Goal: Information Seeking & Learning: Learn about a topic

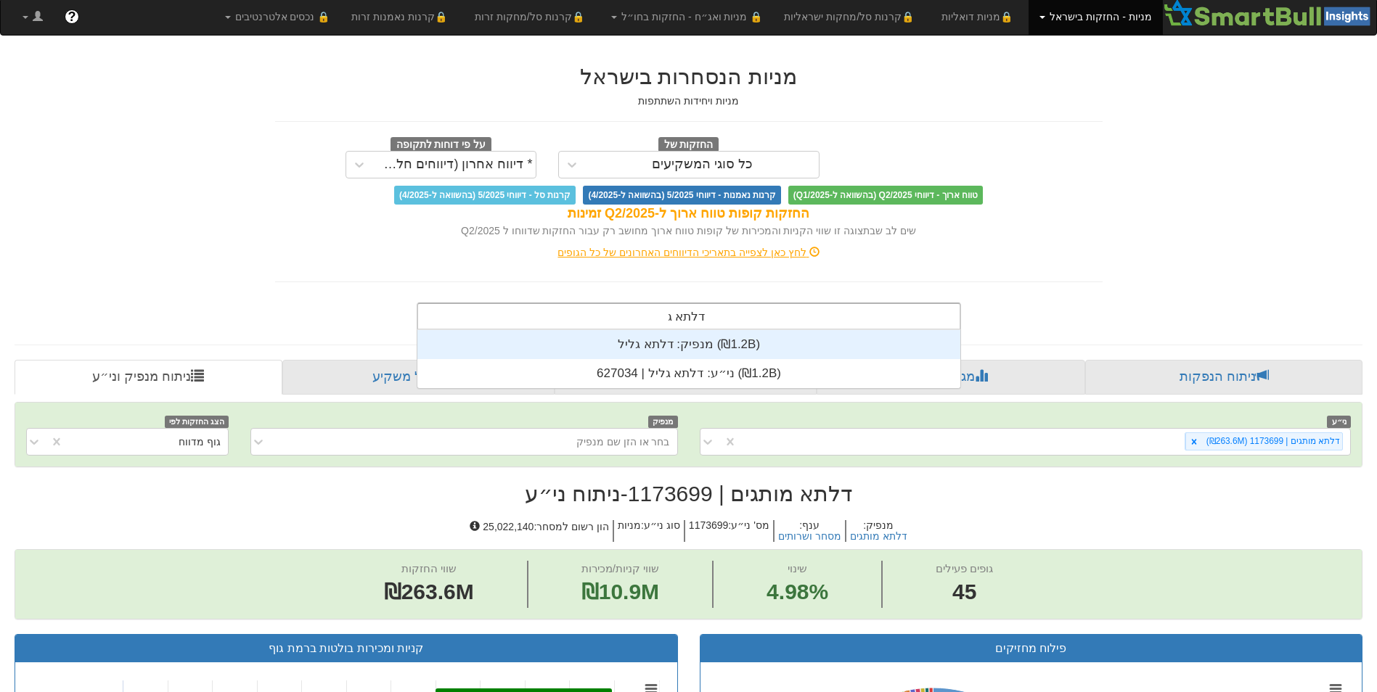
scroll to position [58, 0]
type input "דלתא גליל"
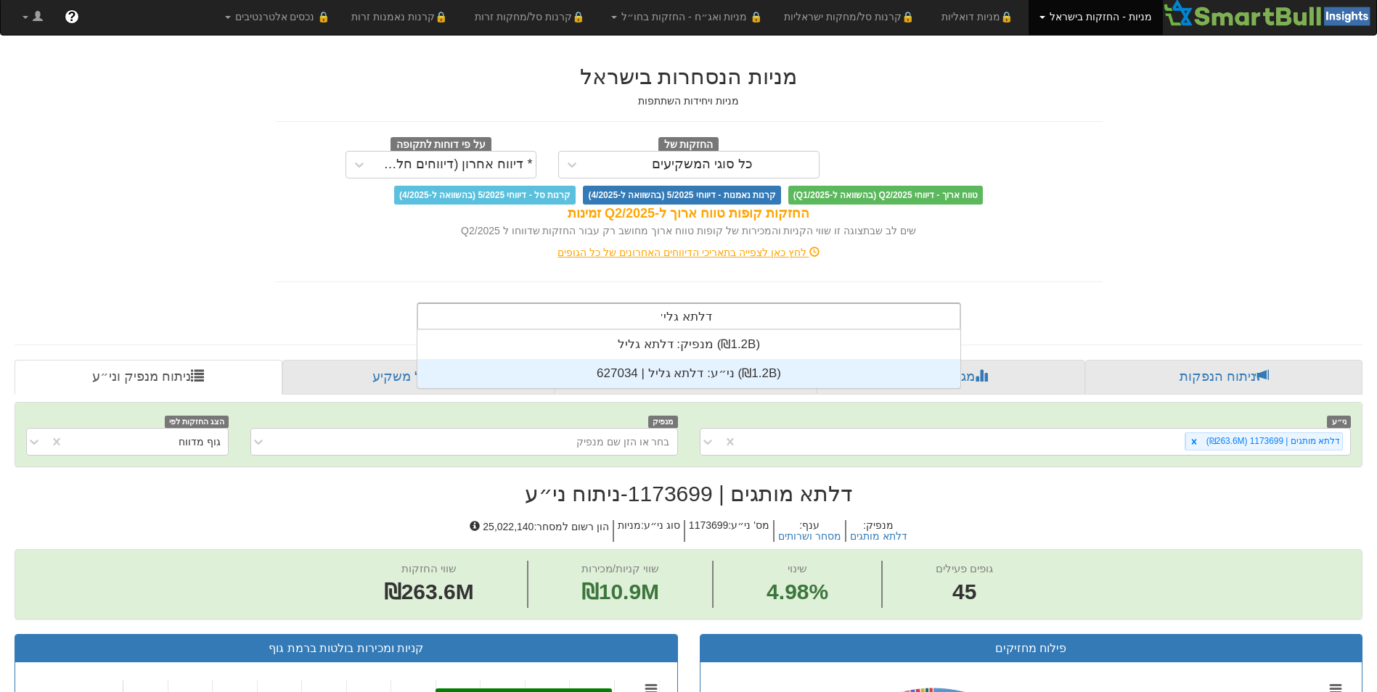
click at [682, 376] on div "ני״ע: ‏דלתא גליל | 627034 ‎(₪1.2B)‎" at bounding box center [688, 373] width 543 height 29
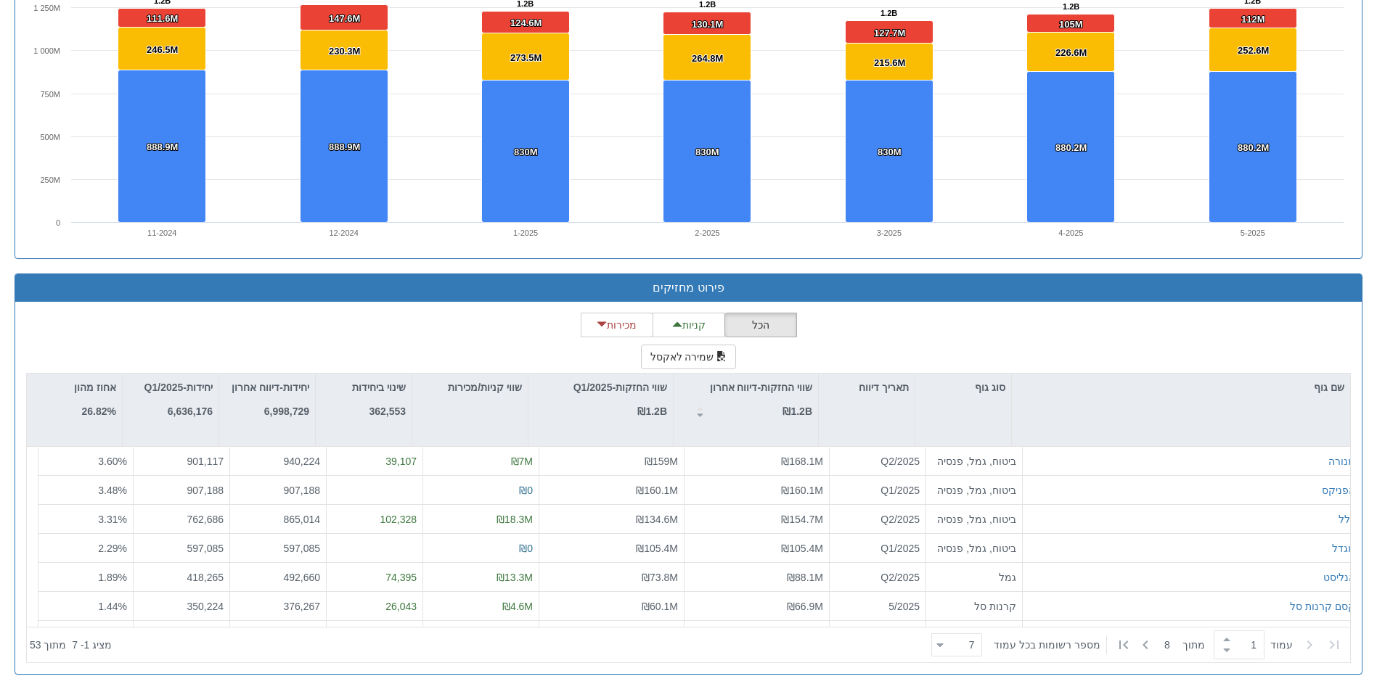
scroll to position [1076, 0]
click at [1224, 644] on span at bounding box center [1227, 639] width 16 height 11
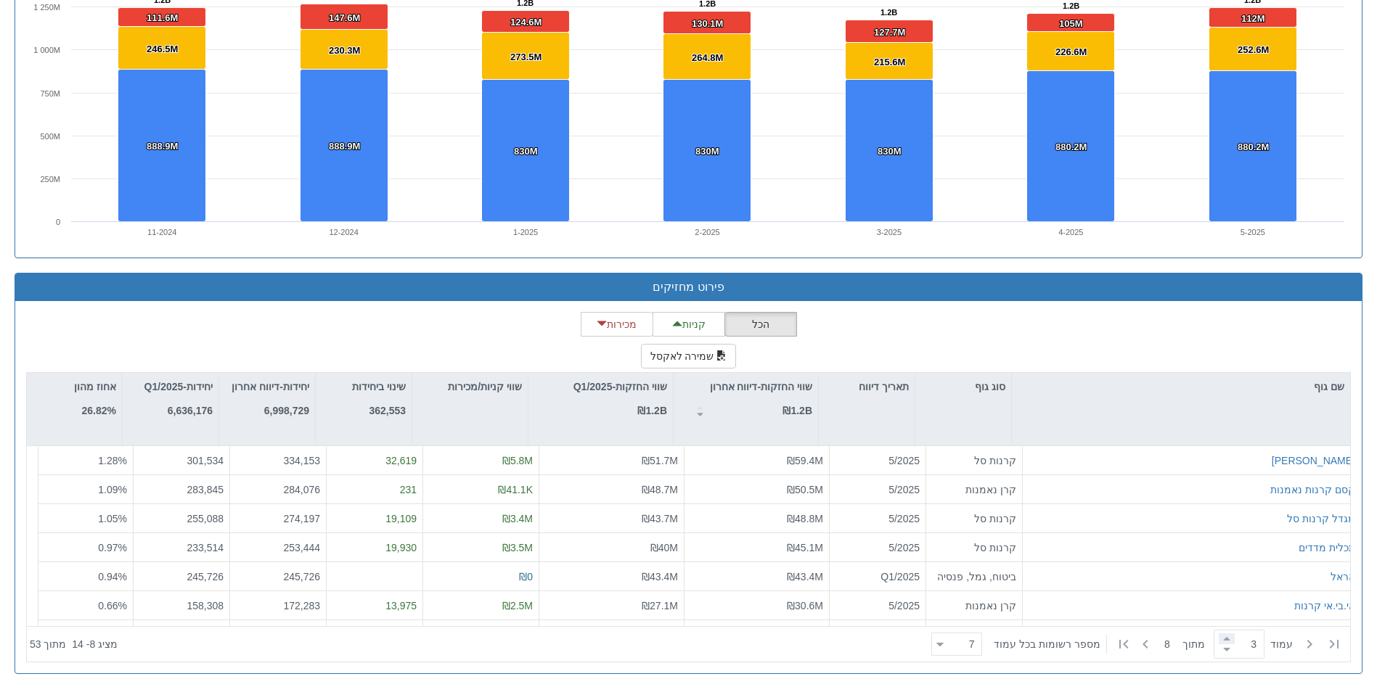
click at [1224, 644] on span at bounding box center [1227, 639] width 16 height 11
type input "6"
